Goal: Task Accomplishment & Management: Use online tool/utility

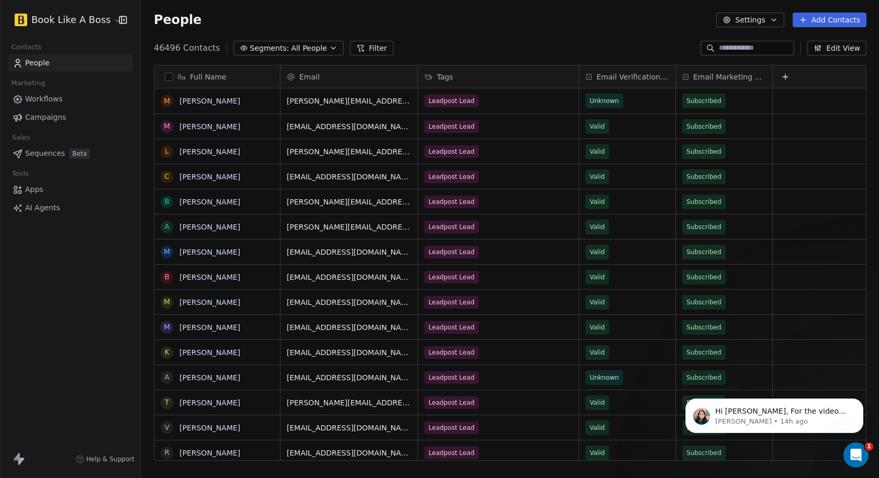
scroll to position [1, 0]
click at [808, 417] on p "[PERSON_NAME] • 14h ago" at bounding box center [782, 421] width 135 height 9
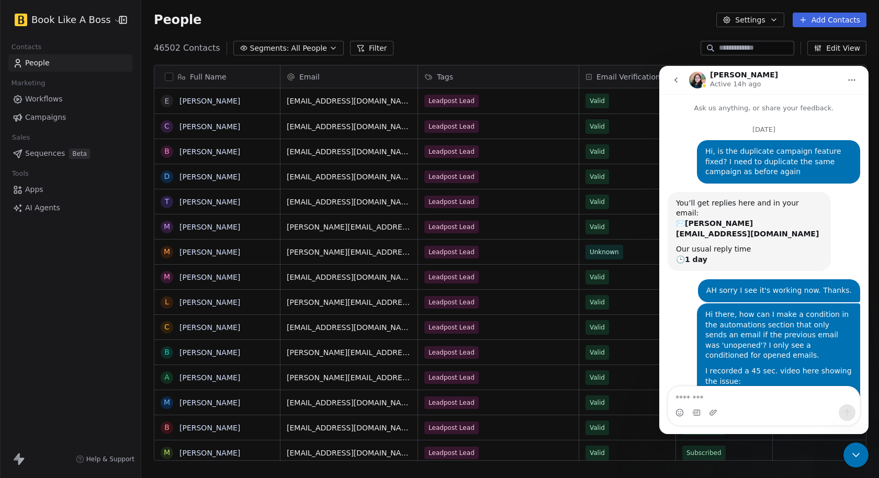
scroll to position [1, 0]
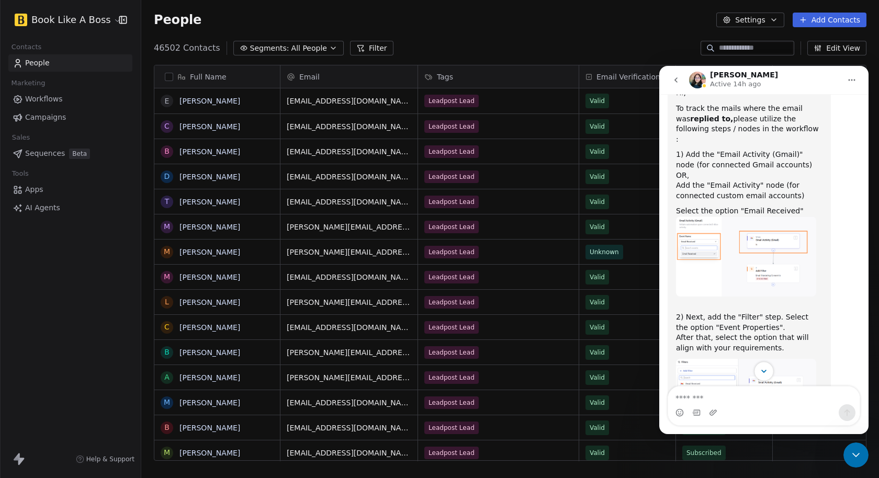
click at [766, 375] on icon "Scroll to bottom" at bounding box center [763, 371] width 9 height 9
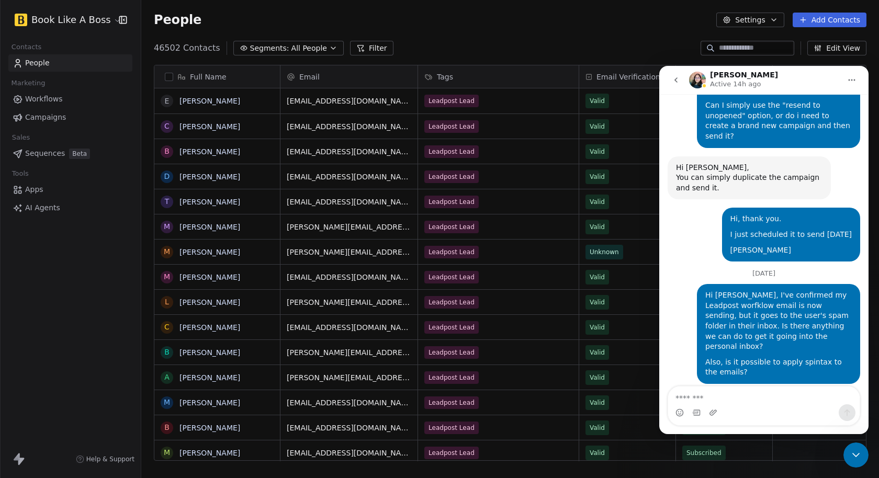
scroll to position [11945, 0]
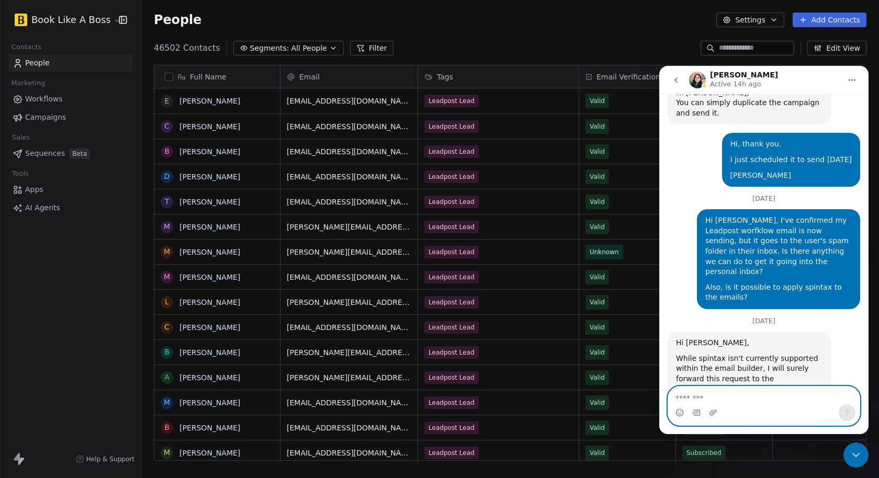
click at [704, 399] on textarea "Message…" at bounding box center [763, 396] width 191 height 18
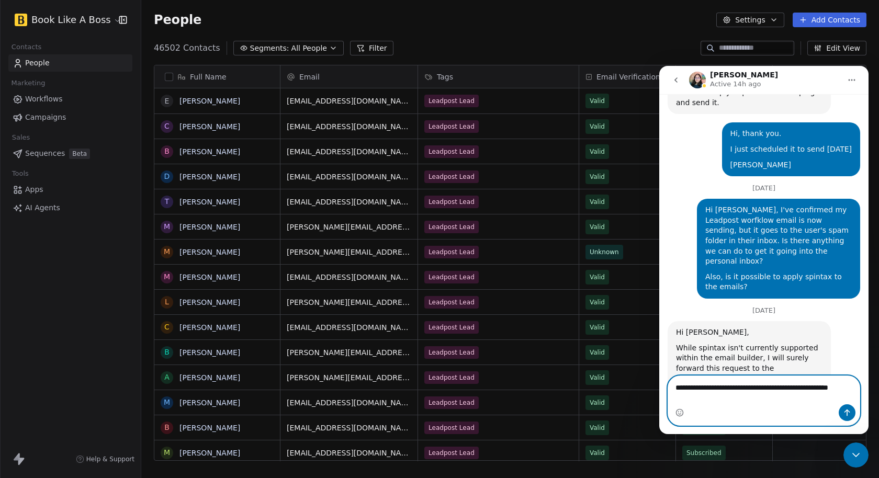
type textarea "**********"
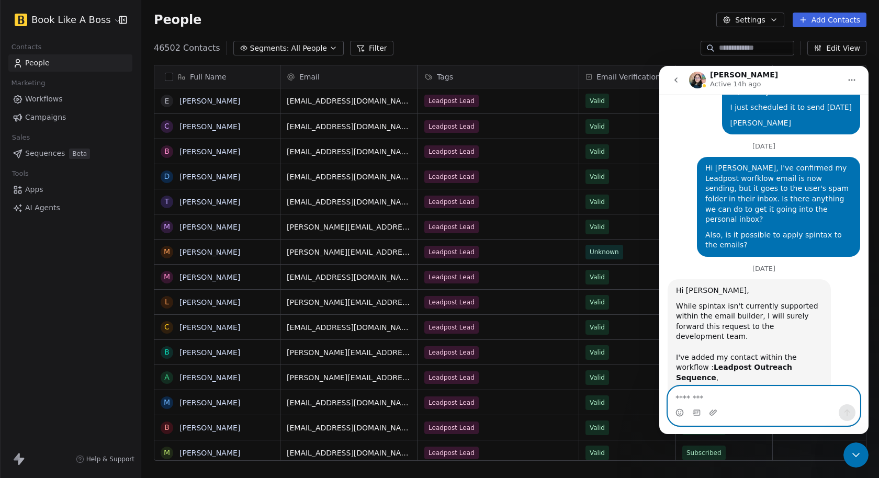
scroll to position [12001, 0]
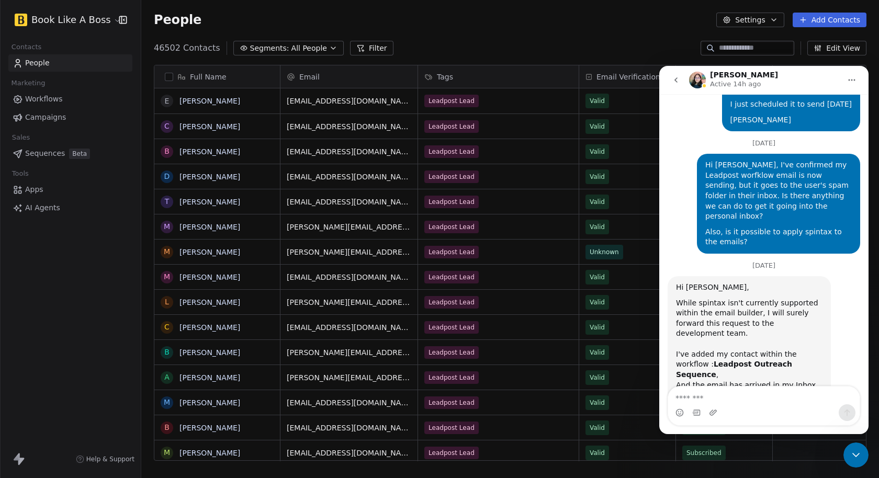
drag, startPoint x: 853, startPoint y: 453, endPoint x: 850, endPoint y: 448, distance: 5.7
click at [852, 450] on icon "Close Intercom Messenger" at bounding box center [856, 455] width 13 height 13
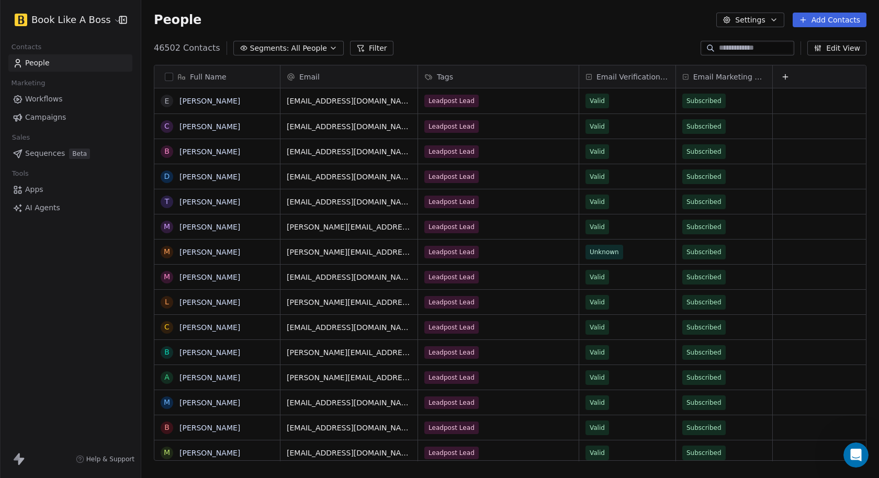
scroll to position [421, 738]
click at [59, 103] on span "Workflows" at bounding box center [44, 99] width 38 height 11
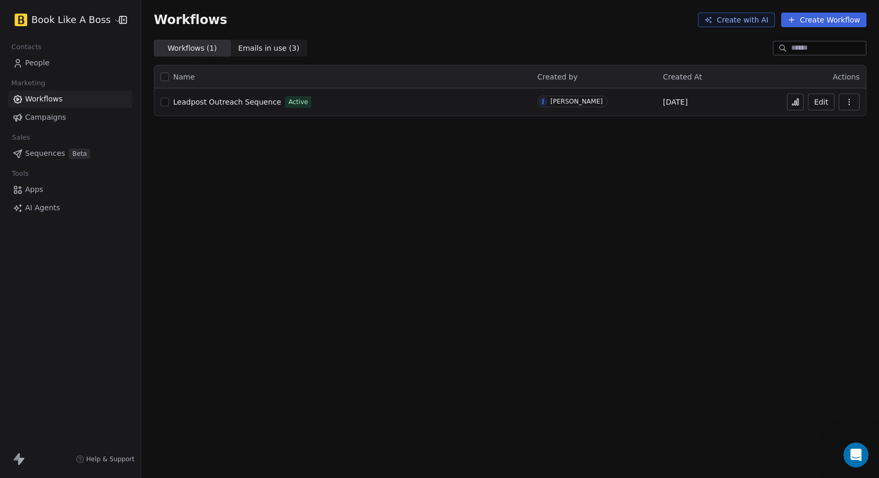
click at [64, 63] on link "People" at bounding box center [70, 62] width 124 height 17
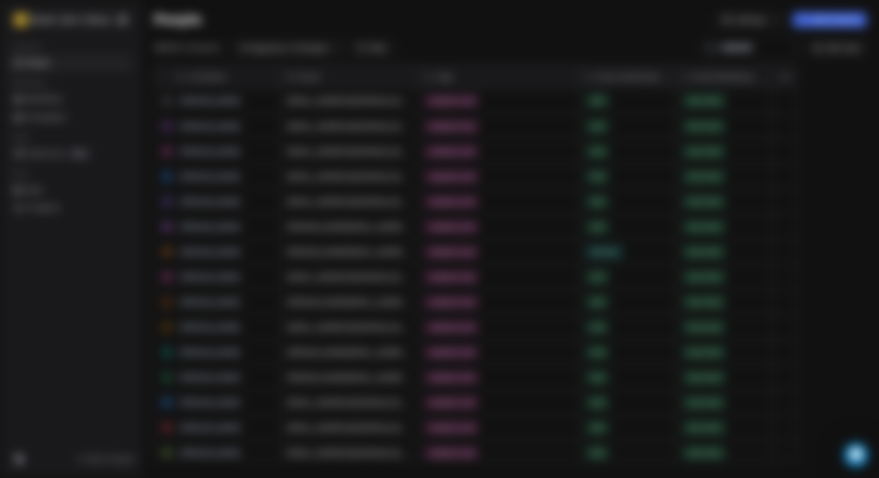
scroll to position [421, 738]
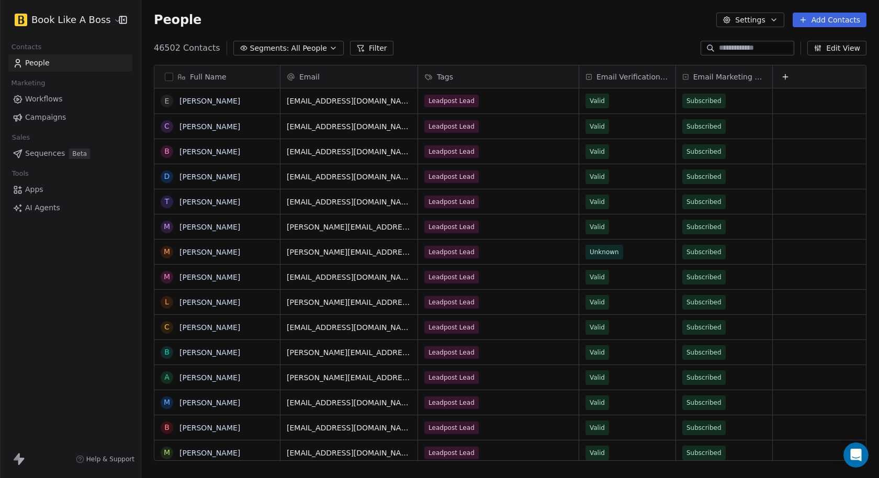
click at [49, 98] on span "Workflows" at bounding box center [44, 99] width 38 height 11
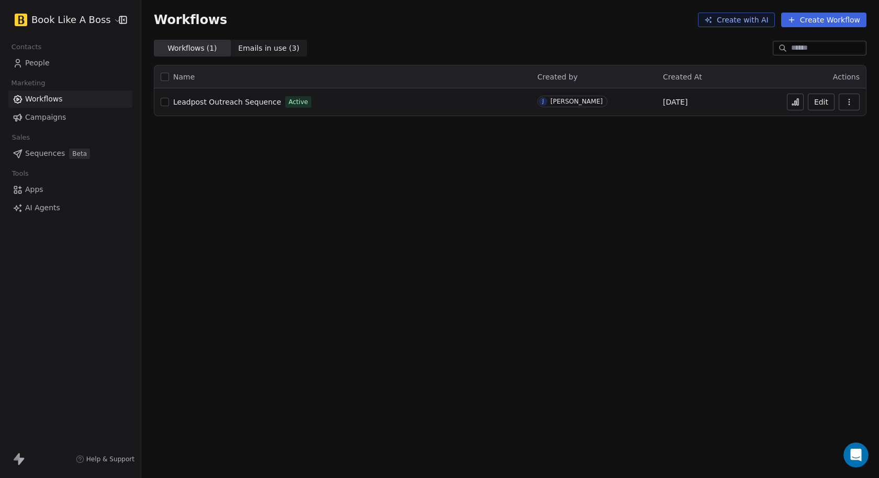
click at [49, 120] on span "Campaigns" at bounding box center [45, 117] width 41 height 11
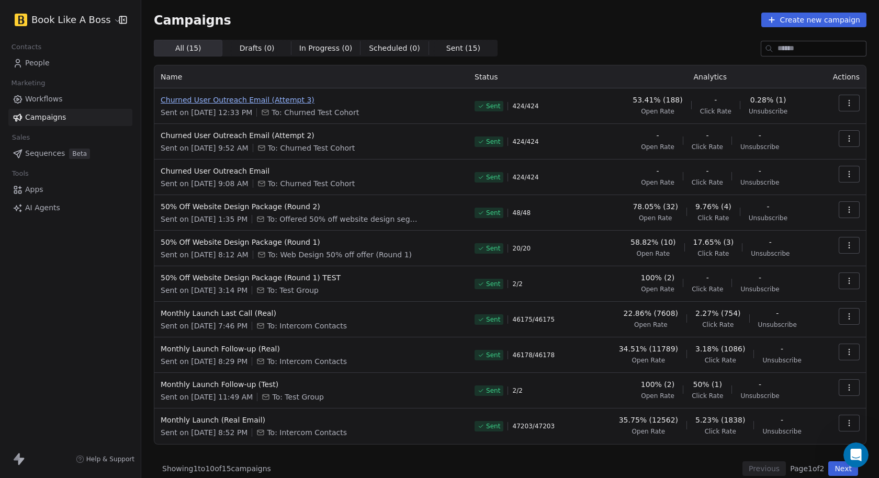
click at [292, 99] on span "Churned User Outreach Email (Attempt 3)" at bounding box center [311, 100] width 301 height 10
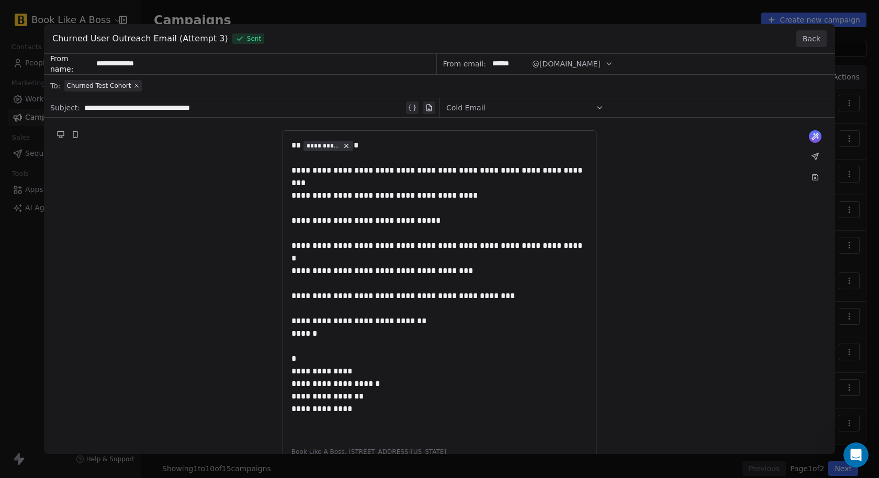
click at [810, 36] on button "Back" at bounding box center [811, 38] width 30 height 17
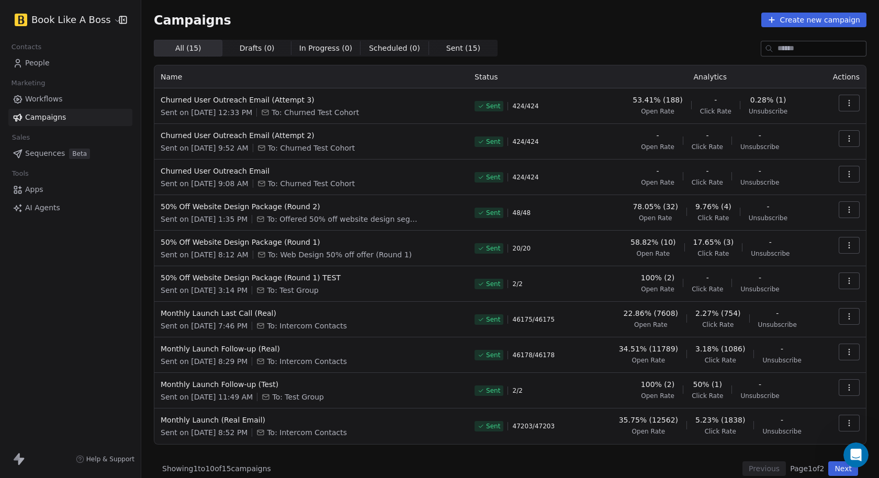
click at [64, 97] on link "Workflows" at bounding box center [70, 99] width 124 height 17
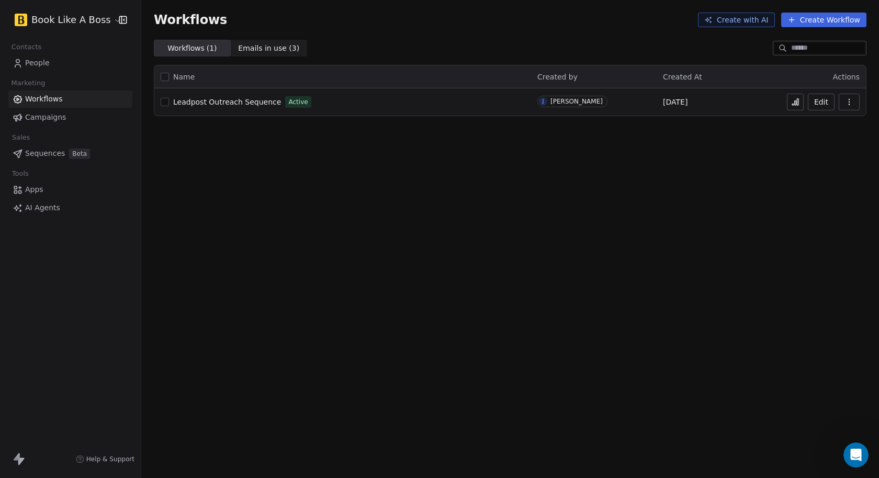
click at [161, 104] on button "button" at bounding box center [165, 102] width 8 height 8
click at [843, 103] on button "button" at bounding box center [849, 102] width 21 height 17
click at [828, 139] on span "Duplicate" at bounding box center [822, 143] width 35 height 10
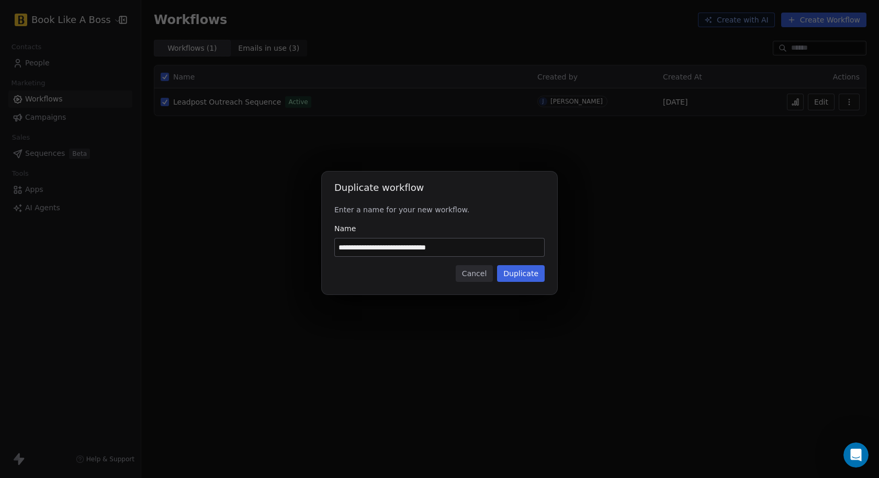
click at [448, 250] on input "**********" at bounding box center [439, 248] width 209 height 18
type input "**********"
click at [517, 279] on button "Duplicate" at bounding box center [521, 273] width 48 height 17
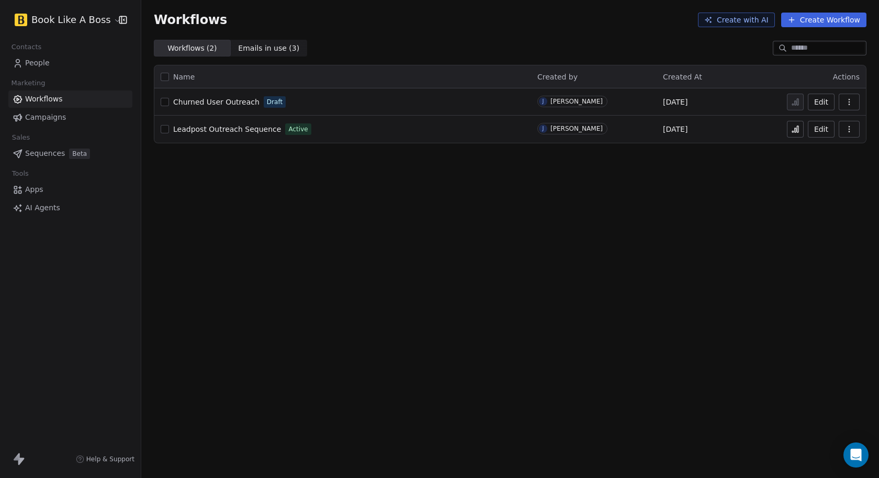
click at [253, 130] on span "Leadpost Outreach Sequence" at bounding box center [227, 129] width 108 height 8
click at [241, 104] on span "Churned User Outreach" at bounding box center [216, 102] width 86 height 8
click at [302, 212] on div "Workflows Create with AI Create Workflow Workflows ( 2 ) Workflows ( 2 ) Emails…" at bounding box center [510, 239] width 738 height 478
click at [48, 64] on span "People" at bounding box center [37, 63] width 25 height 11
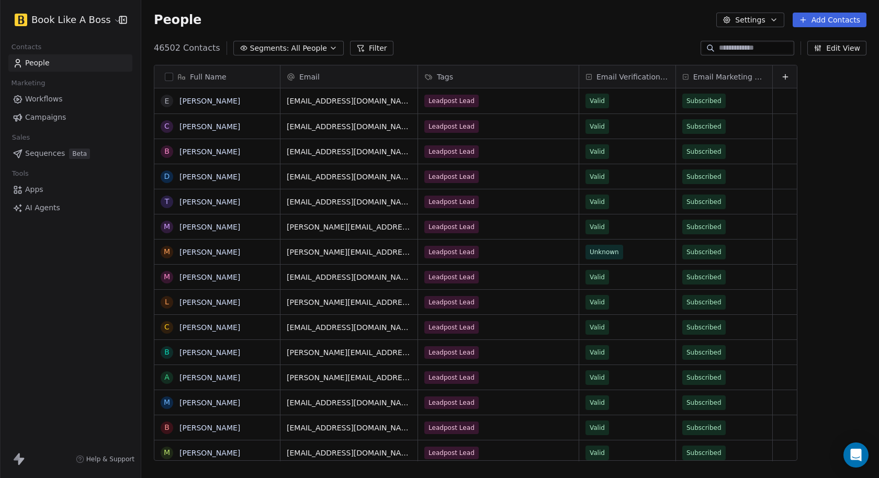
scroll to position [421, 738]
